Goal: Complete application form

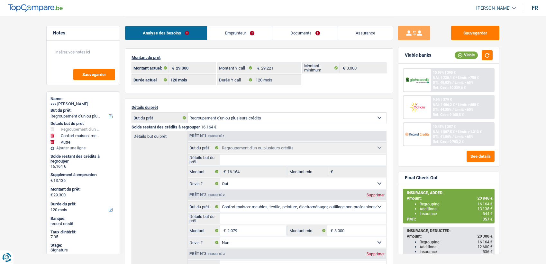
select select "refinancing"
select select "household"
select select "other"
select select "120"
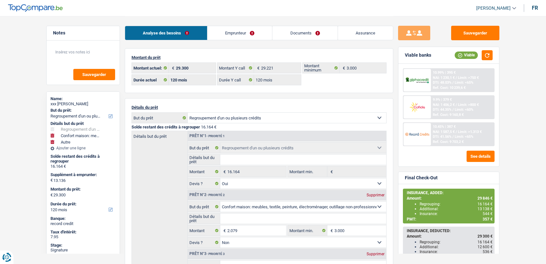
select select "120"
select select "refinancing"
select select "yes"
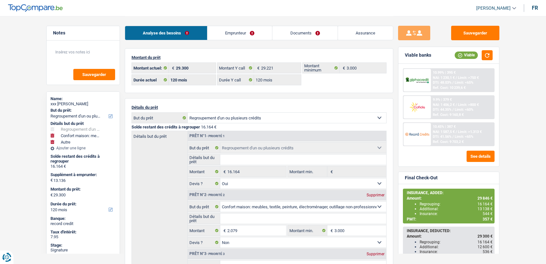
select select "household"
select select "false"
select select "other"
select select "120"
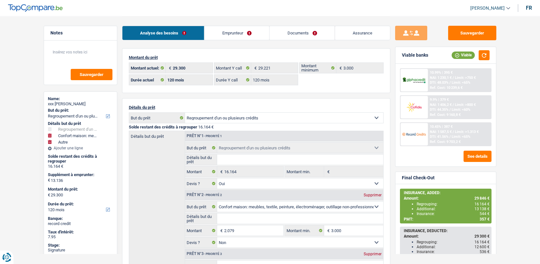
click at [246, 37] on link "Emprunteur" at bounding box center [236, 33] width 65 height 14
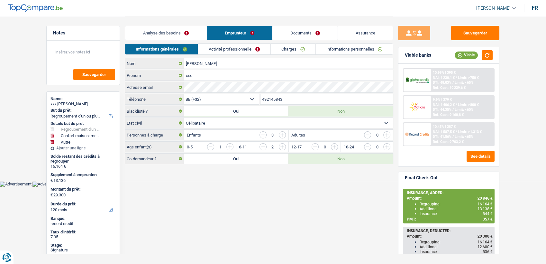
click at [293, 35] on link "Documents" at bounding box center [304, 33] width 65 height 14
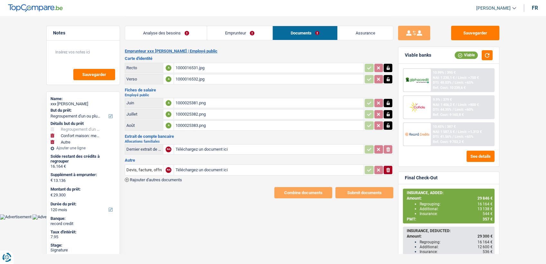
click at [188, 67] on div "1000016531.jpg" at bounding box center [268, 68] width 187 height 10
click at [189, 78] on div "1000016532.jpg" at bounding box center [268, 79] width 187 height 10
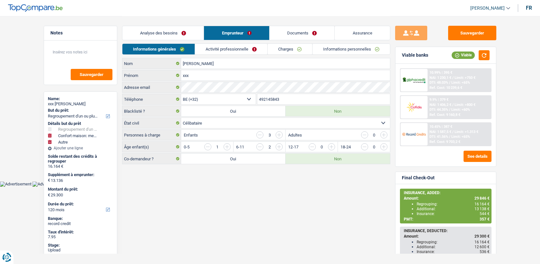
select select "refinancing"
select select "household"
select select "other"
select select "120"
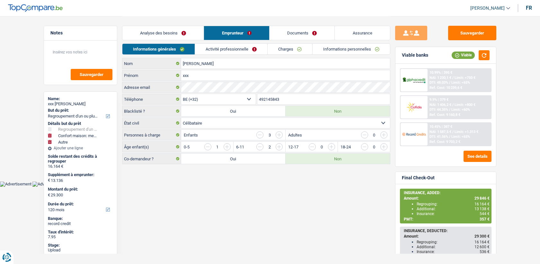
select select "32"
select select "single"
select select "ownerWithMortgage"
select select "BE"
select select "mortgage"
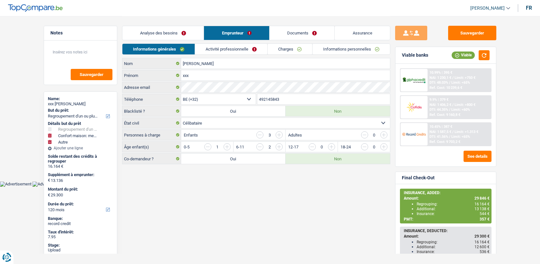
select select "360"
select select "renovationLoan"
select select "120"
select select "carLoan"
select select "60"
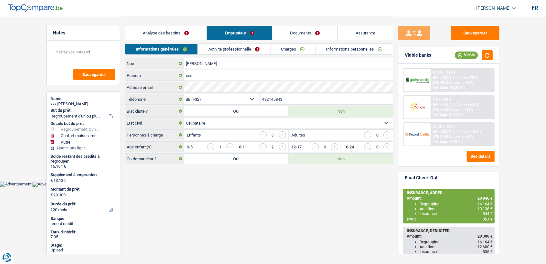
click at [242, 55] on div "Informations générales Activité professionnelle Charges Informations personnell…" at bounding box center [259, 50] width 268 height 14
click at [243, 46] on link "Activité professionnelle" at bounding box center [234, 49] width 72 height 11
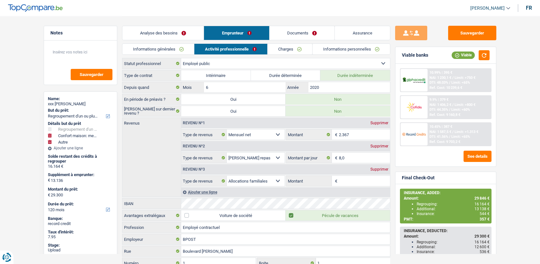
click at [288, 50] on link "Charges" at bounding box center [290, 49] width 45 height 11
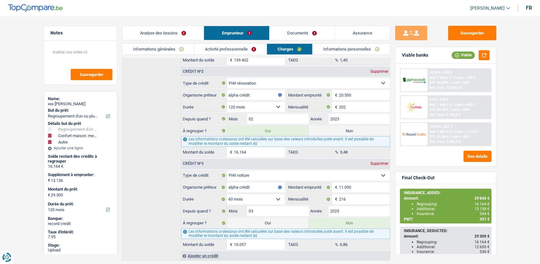
scroll to position [184, 0]
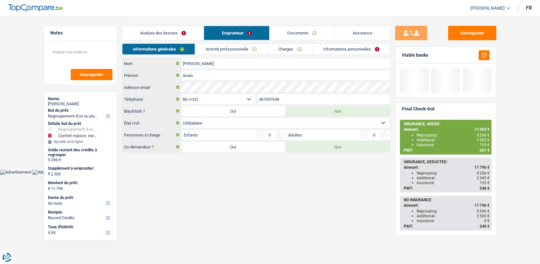
select select "refinancing"
select select "household"
select select "60"
select select "32"
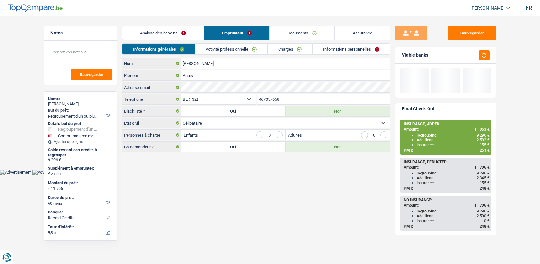
select select "single"
select select "privateEmployee"
select select "netSalary"
select select "mealVouchers"
select select "LU"
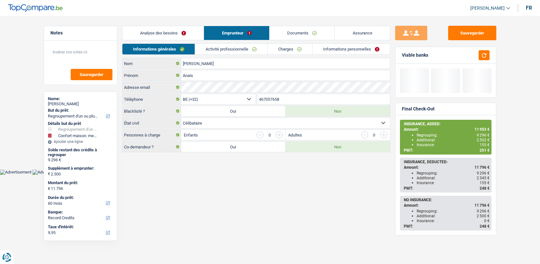
select select "bigCompanies"
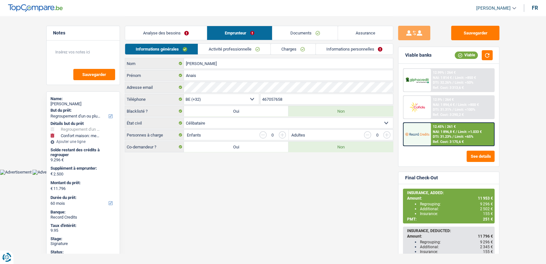
click at [243, 44] on link "Activité professionnelle" at bounding box center [234, 49] width 72 height 11
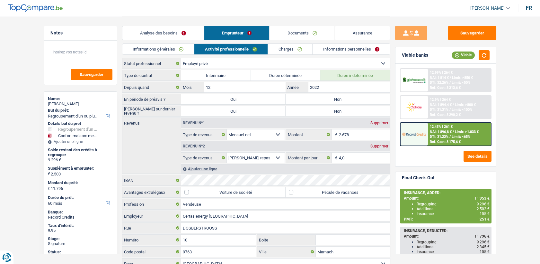
click at [282, 51] on link "Charges" at bounding box center [290, 49] width 45 height 11
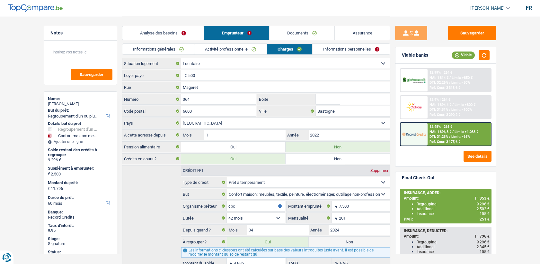
click at [254, 48] on link "Activité professionnelle" at bounding box center [230, 49] width 72 height 11
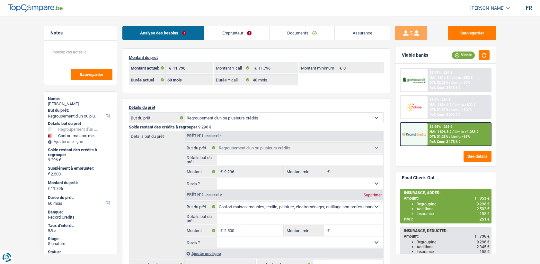
select select "refinancing"
select select "household"
select select "60"
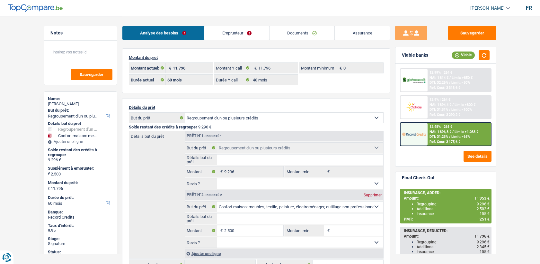
select select "48"
select select "refinancing"
select select "household"
select select "60"
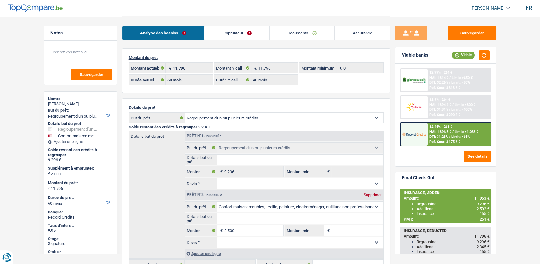
click at [231, 27] on link "Emprunteur" at bounding box center [236, 33] width 65 height 14
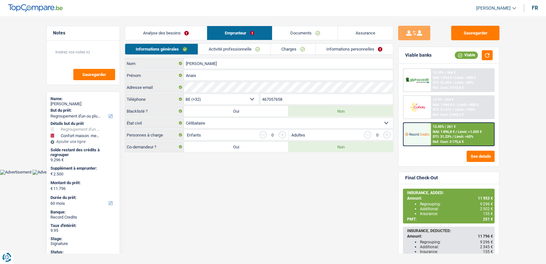
click at [332, 52] on link "Informations personnelles" at bounding box center [354, 49] width 77 height 11
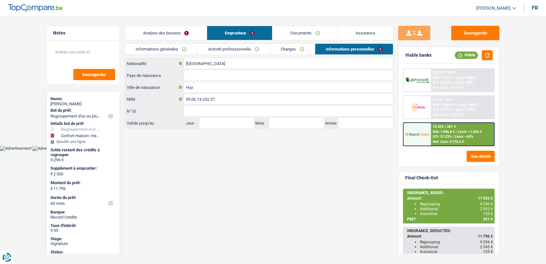
click at [298, 32] on link "Documents" at bounding box center [304, 33] width 65 height 14
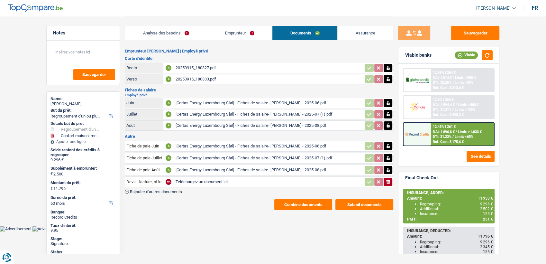
click at [283, 202] on button "Combine documents" at bounding box center [303, 204] width 58 height 11
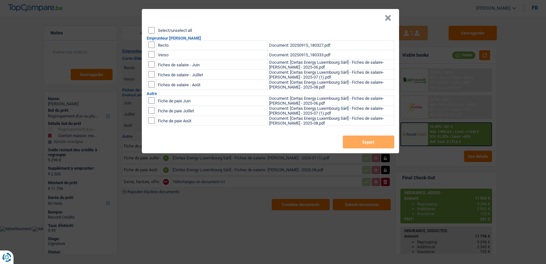
click at [153, 45] on input "checkbox" at bounding box center [151, 44] width 6 height 6
checkbox input "true"
click at [151, 55] on input "checkbox" at bounding box center [151, 54] width 6 height 6
checkbox input "true"
click at [354, 148] on button "Export" at bounding box center [368, 141] width 51 height 13
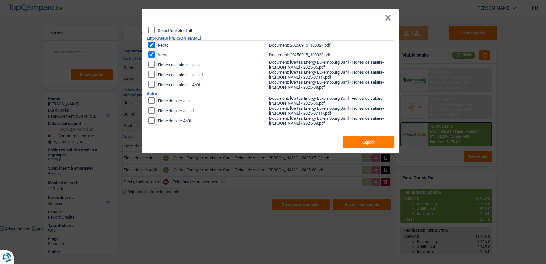
click at [387, 16] on button "×" at bounding box center [387, 18] width 7 height 6
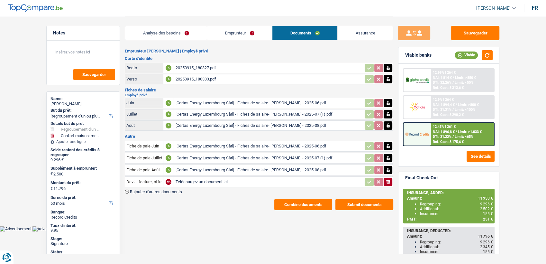
click at [217, 30] on link "Emprunteur" at bounding box center [239, 33] width 65 height 14
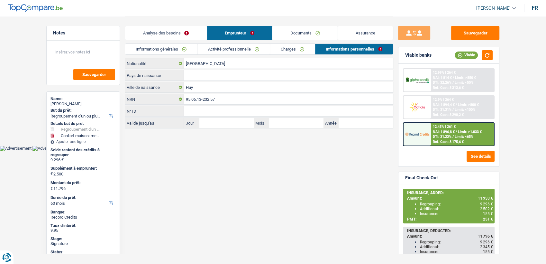
click at [178, 48] on link "Informations générales" at bounding box center [161, 49] width 72 height 11
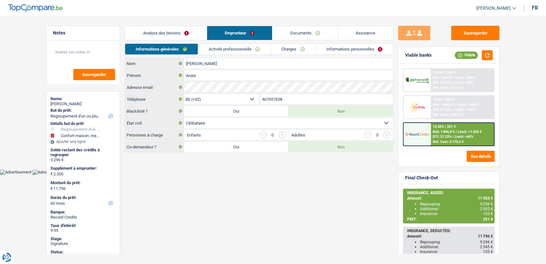
click at [230, 53] on link "Activité professionnelle" at bounding box center [234, 49] width 72 height 11
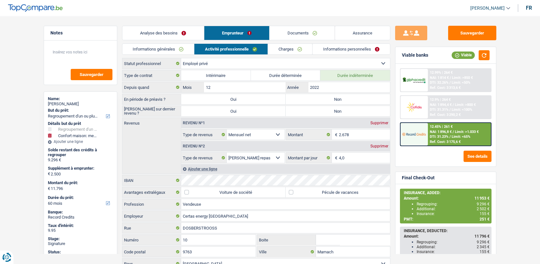
click at [175, 54] on link "Informations générales" at bounding box center [158, 49] width 72 height 11
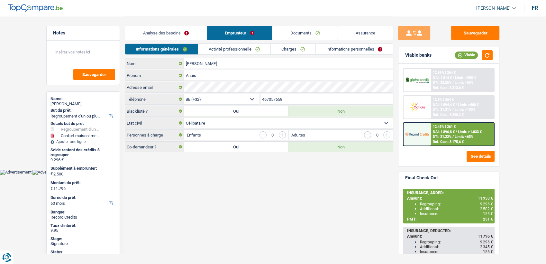
click at [280, 97] on input "467057658" at bounding box center [326, 99] width 133 height 10
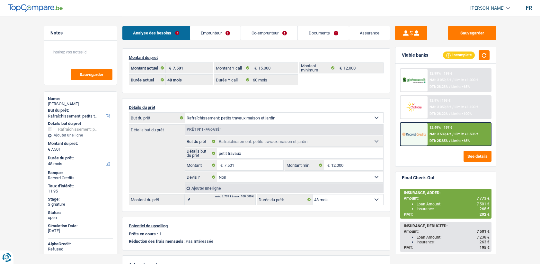
select select "houseOrGarden"
select select "48"
select select "60"
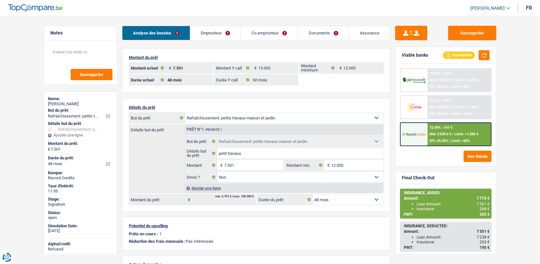
select select "houseOrGarden"
select select "false"
select select "48"
select select "coApplicant"
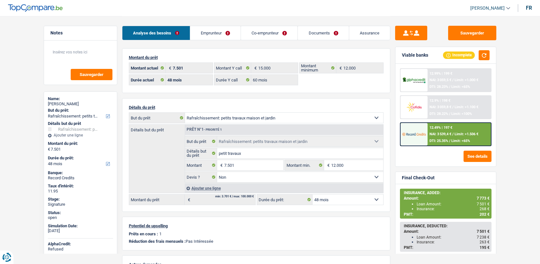
select select "coApplicant"
select select "applicant"
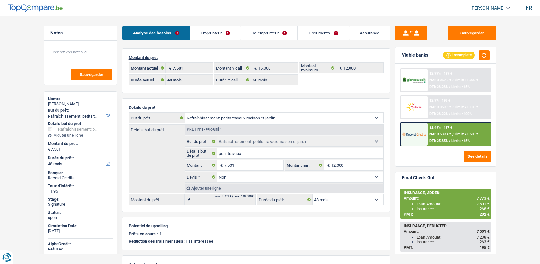
select select "applicant"
click at [315, 35] on link "Documents" at bounding box center [323, 33] width 51 height 14
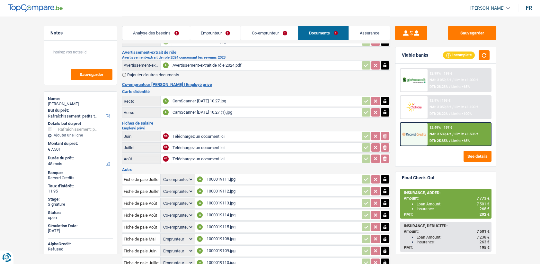
scroll to position [82, 0]
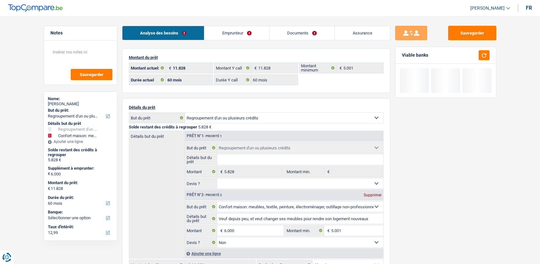
select select "refinancing"
select select "household"
select select "60"
drag, startPoint x: 0, startPoint y: 0, endPoint x: 280, endPoint y: 40, distance: 283.1
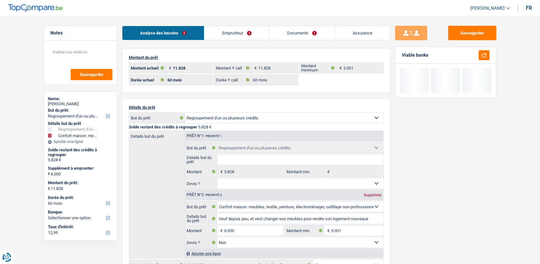
click at [287, 33] on link "Documents" at bounding box center [302, 33] width 65 height 14
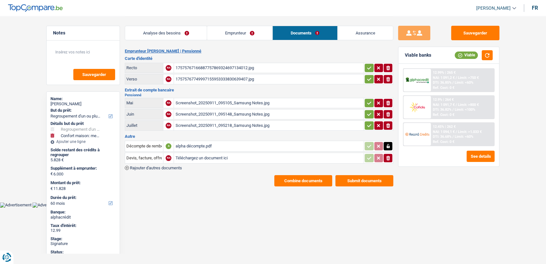
click at [190, 145] on div "alpha décompte.pdf" at bounding box center [268, 146] width 187 height 10
drag, startPoint x: 218, startPoint y: 32, endPoint x: 229, endPoint y: 37, distance: 11.7
click at [219, 33] on link "Emprunteur" at bounding box center [239, 33] width 65 height 14
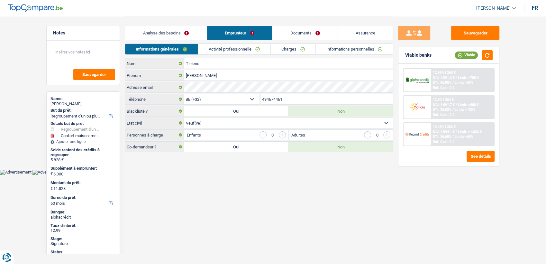
click at [250, 49] on link "Activité professionnelle" at bounding box center [234, 49] width 72 height 11
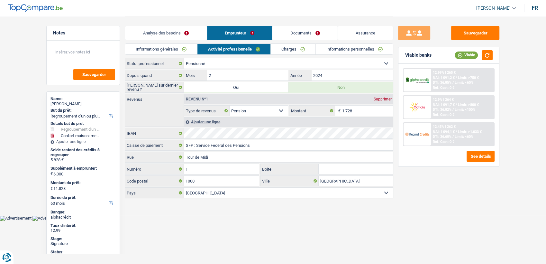
click at [287, 49] on link "Charges" at bounding box center [293, 49] width 45 height 11
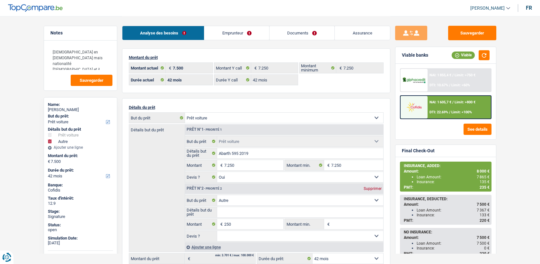
select select "car"
select select "other"
select select "42"
select select "32"
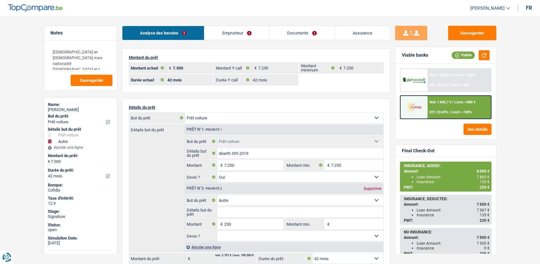
select select "single"
select select "worker"
select select "netSalary"
click at [245, 29] on link "Emprunteur" at bounding box center [236, 33] width 65 height 14
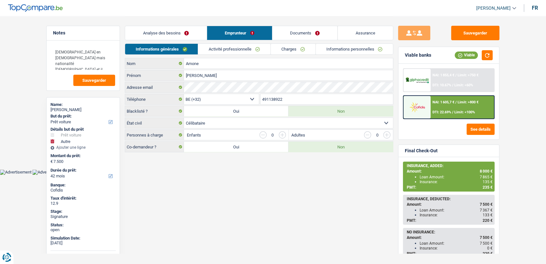
click at [240, 51] on link "Activité professionnelle" at bounding box center [234, 49] width 72 height 11
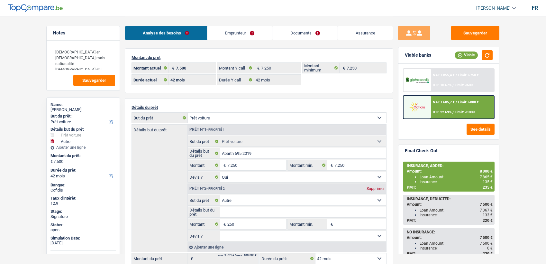
select select "car"
select select "other"
select select "42"
select select "32"
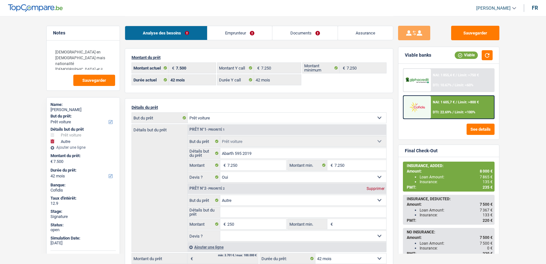
select select "single"
click at [234, 32] on link "Emprunteur" at bounding box center [239, 33] width 65 height 14
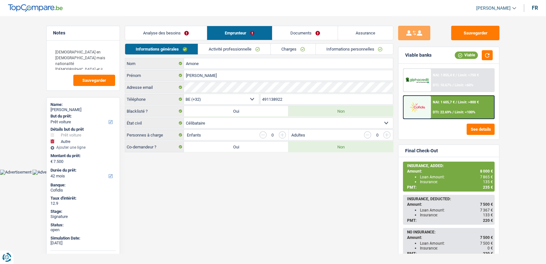
click at [228, 47] on link "Activité professionnelle" at bounding box center [234, 49] width 72 height 11
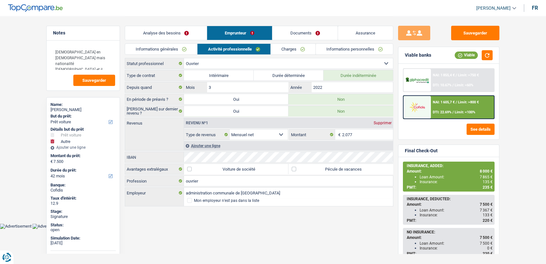
click at [364, 50] on link "Informations personnelles" at bounding box center [354, 49] width 77 height 11
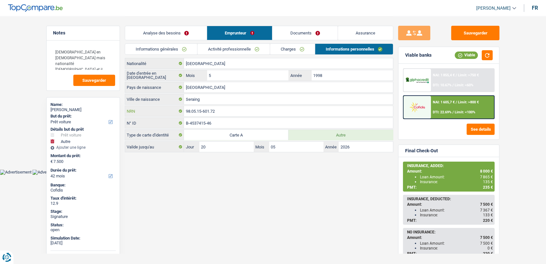
click at [228, 109] on input "98.05.15-601.72" at bounding box center [288, 111] width 209 height 10
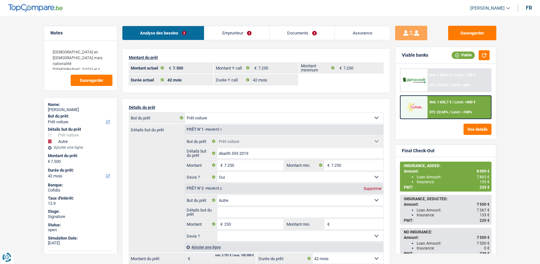
select select "car"
select select "other"
select select "42"
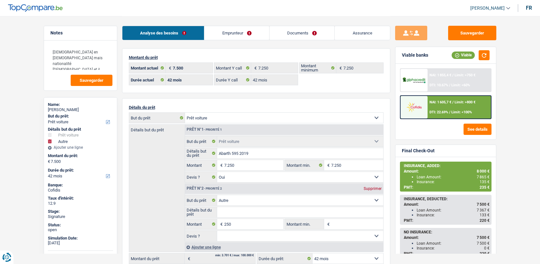
select select "42"
select select "car"
select select "yes"
select select "other"
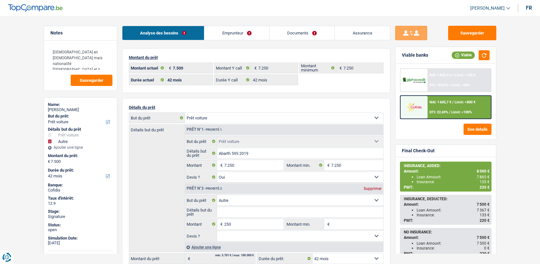
select select "42"
click at [314, 29] on link "Documents" at bounding box center [302, 33] width 65 height 14
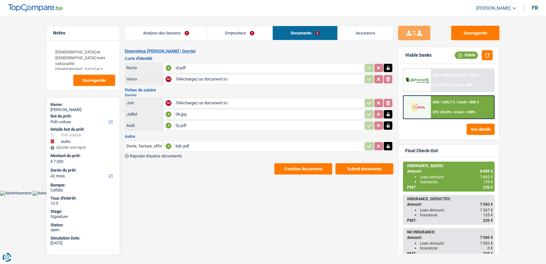
click at [176, 67] on div "id.pdf" at bounding box center [268, 68] width 187 height 10
click at [226, 35] on link "Emprunteur" at bounding box center [239, 33] width 65 height 14
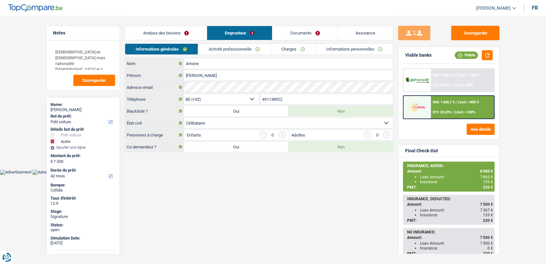
click at [306, 94] on input "491138922" at bounding box center [326, 99] width 133 height 10
